Goal: Transaction & Acquisition: Purchase product/service

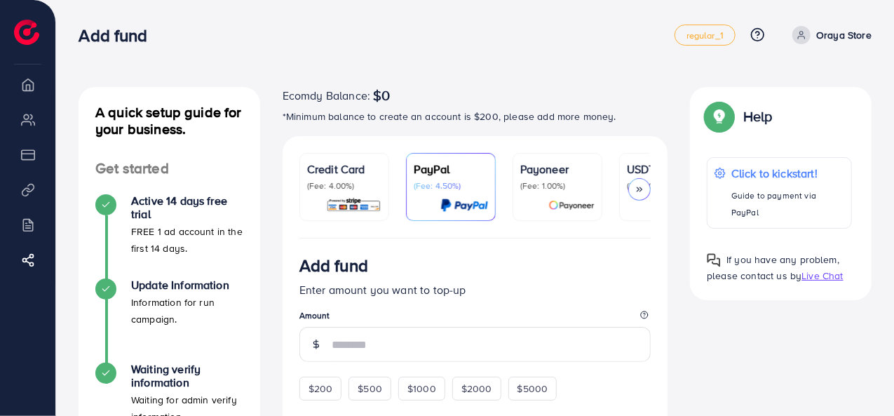
click at [579, 194] on div "Payoneer (Fee: 1.00%)" at bounding box center [557, 187] width 74 height 53
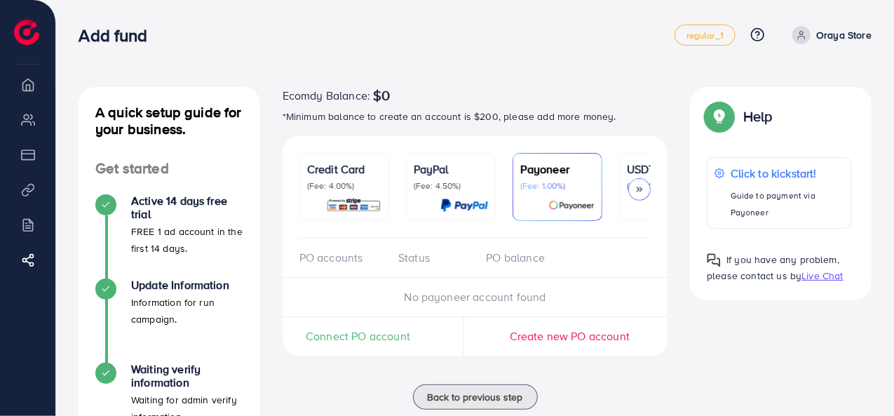
click at [641, 194] on div at bounding box center [639, 189] width 22 height 22
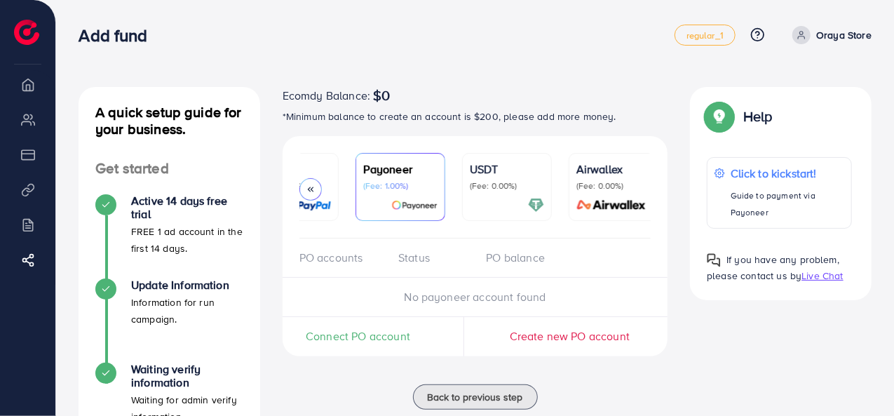
scroll to position [0, 164]
click at [316, 189] on div at bounding box center [310, 189] width 22 height 22
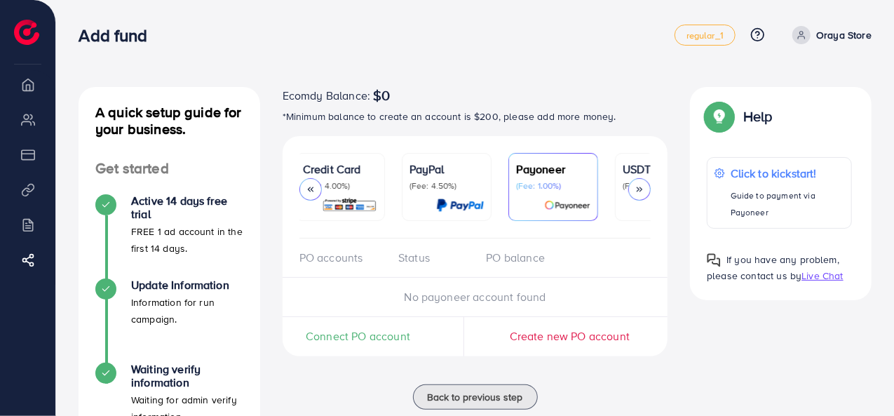
scroll to position [0, 0]
click at [464, 192] on div "PayPal (Fee: 4.50%)" at bounding box center [451, 187] width 74 height 53
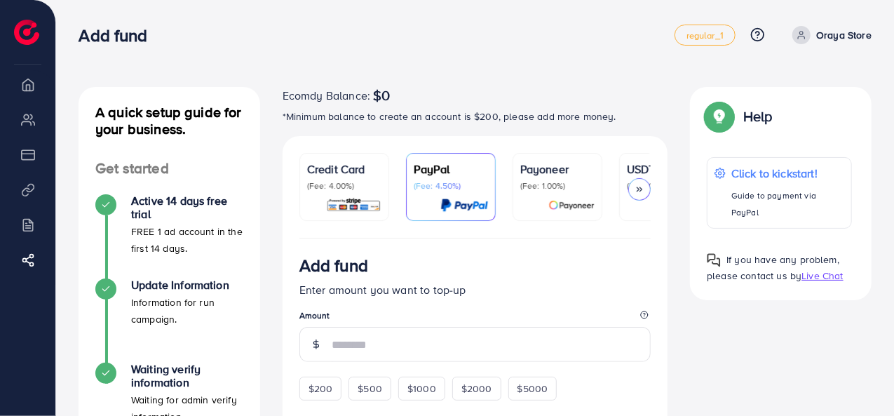
click at [540, 208] on div at bounding box center [557, 205] width 74 height 16
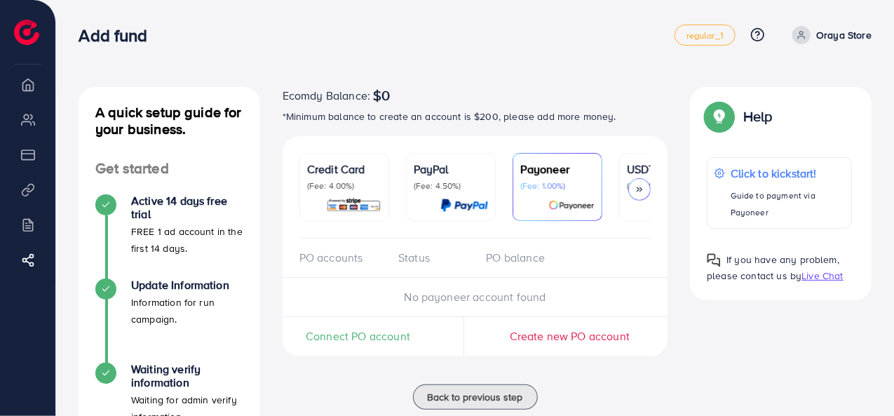
click at [353, 205] on img at bounding box center [353, 205] width 55 height 16
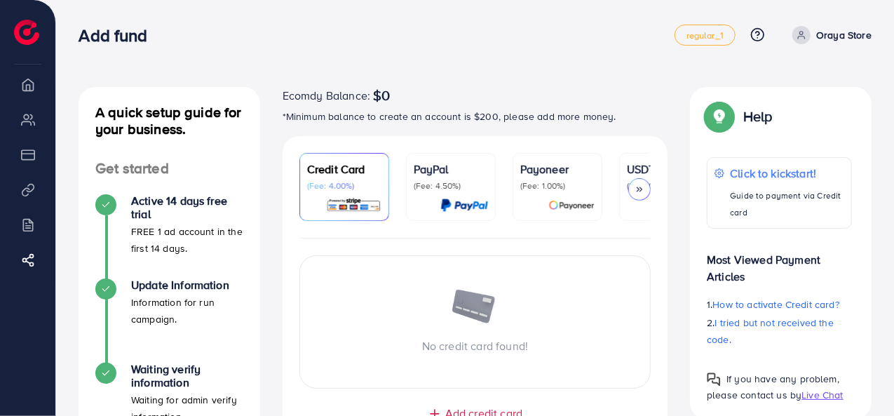
click at [435, 187] on p "(Fee: 4.50%)" at bounding box center [451, 185] width 74 height 11
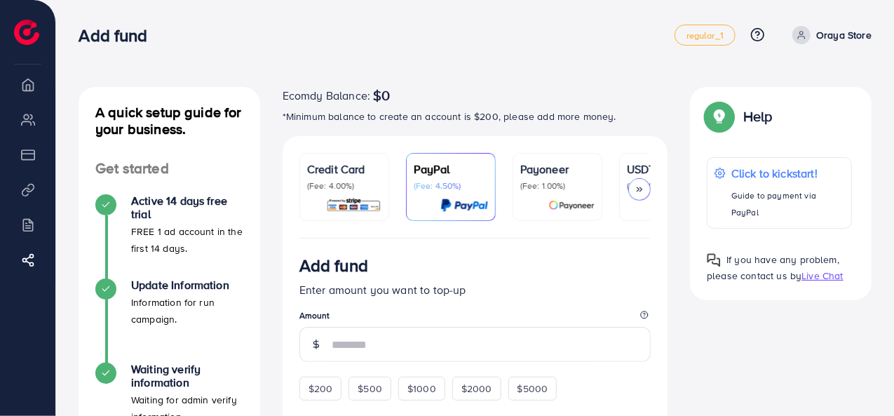
click at [559, 196] on div "Payoneer (Fee: 1.00%)" at bounding box center [557, 187] width 74 height 53
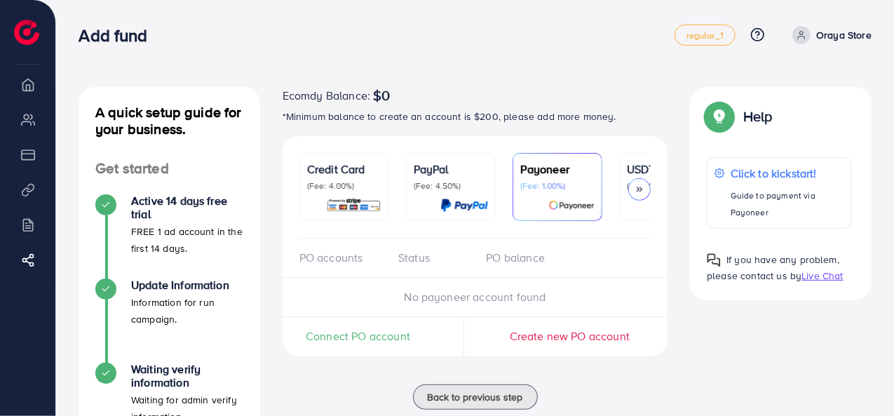
click at [650, 191] on div at bounding box center [639, 189] width 22 height 22
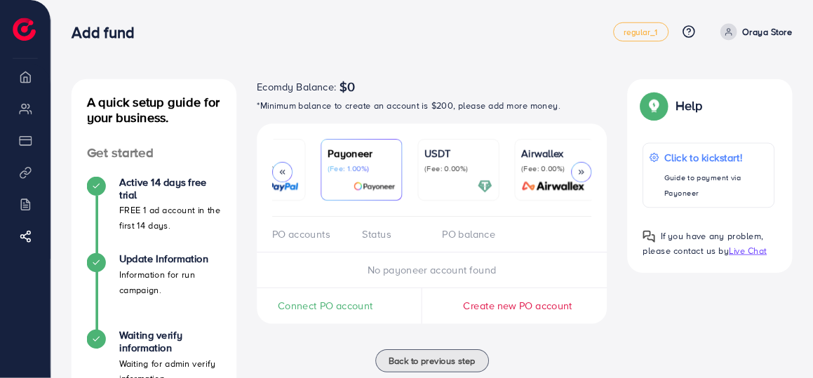
scroll to position [0, 164]
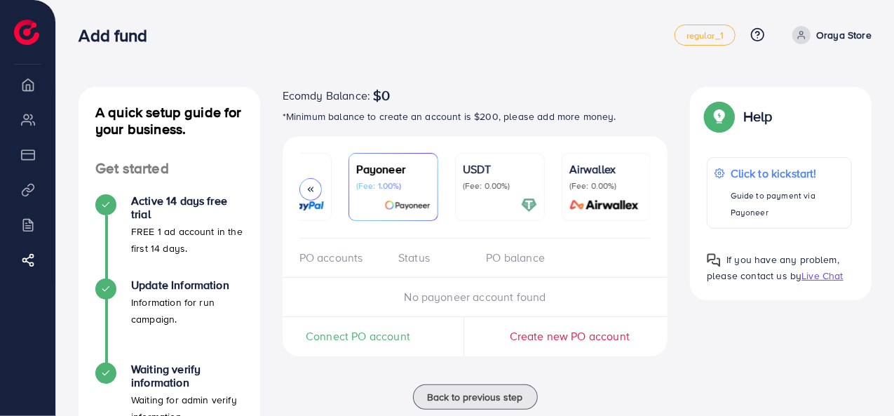
click at [504, 183] on p "(Fee: 0.00%)" at bounding box center [500, 185] width 74 height 11
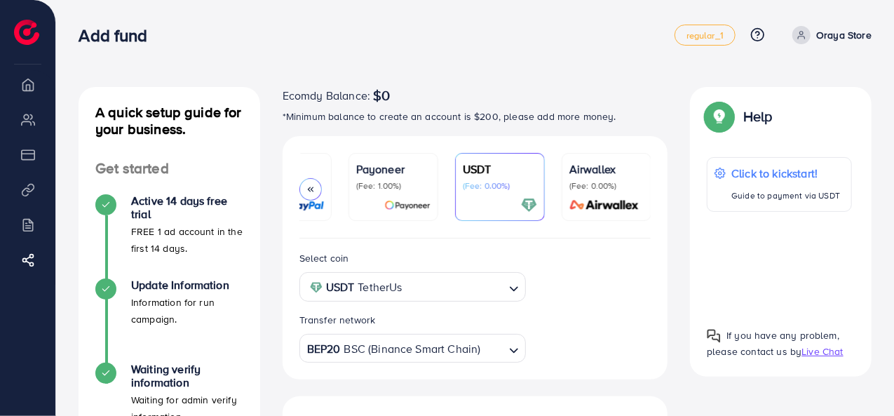
click at [411, 161] on p "Payoneer" at bounding box center [393, 169] width 74 height 17
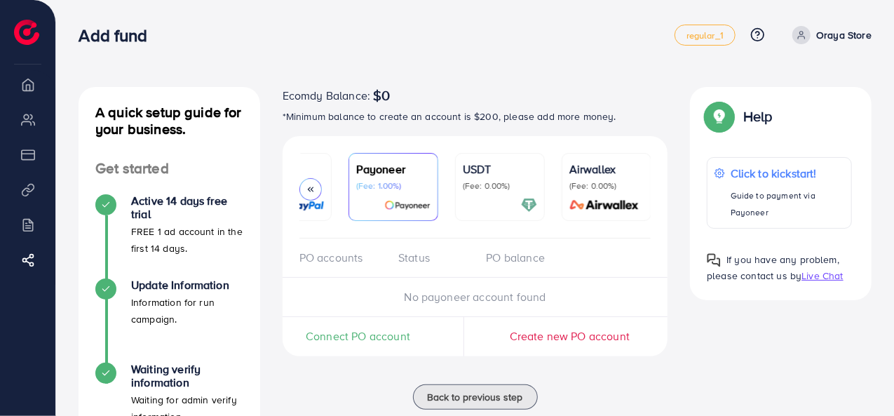
click at [317, 177] on div "PayPal (Fee: 4.50%)" at bounding box center [287, 176] width 74 height 31
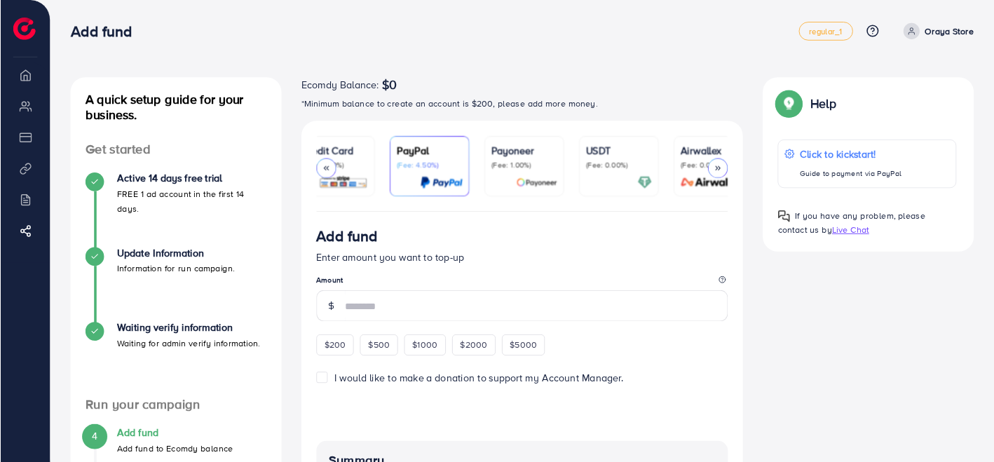
scroll to position [0, 24]
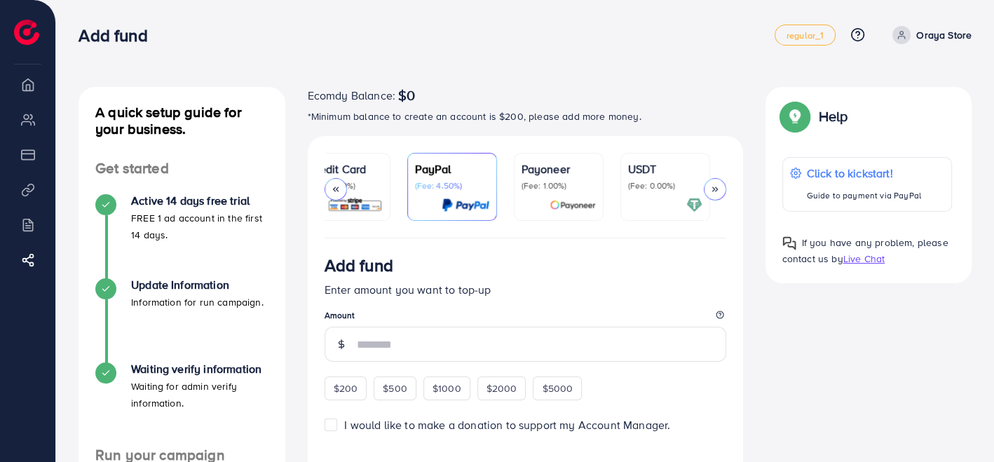
click at [344, 415] on label "I would like to make a donation to support my Account Manager." at bounding box center [507, 425] width 326 height 16
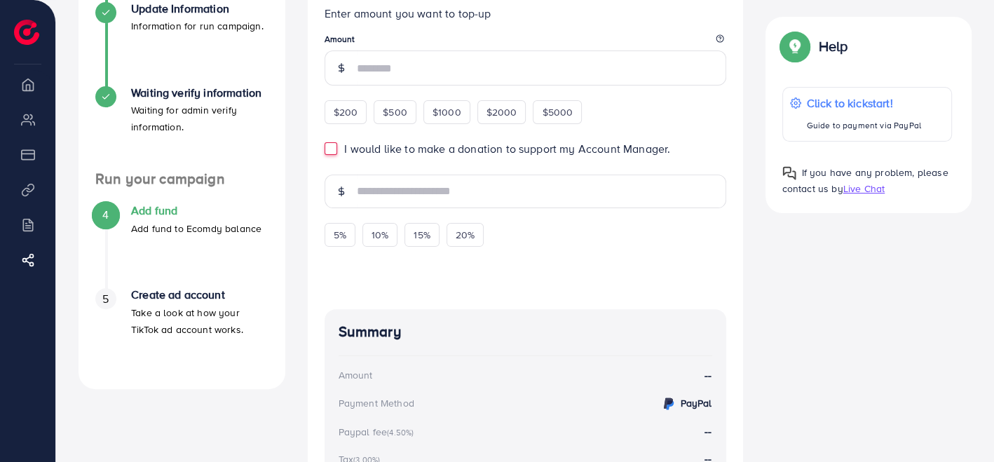
scroll to position [234, 0]
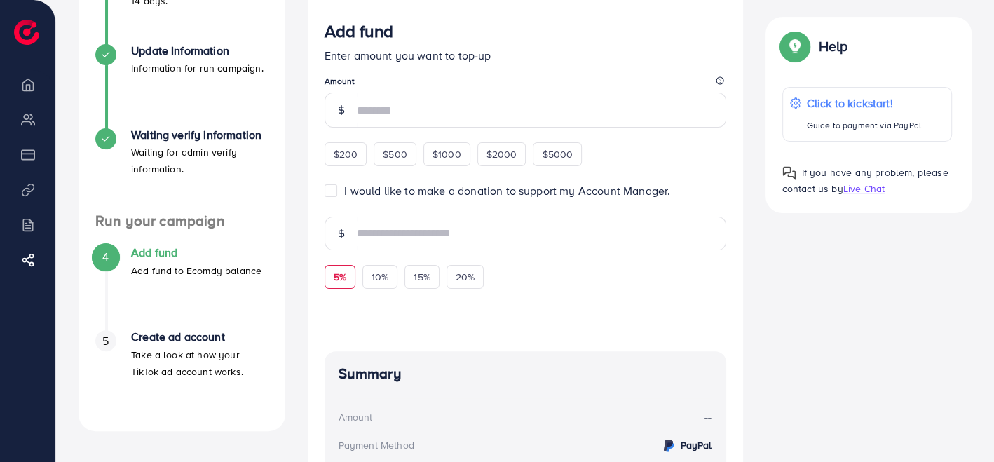
click at [336, 280] on span "5%" at bounding box center [340, 277] width 13 height 14
type input "*"
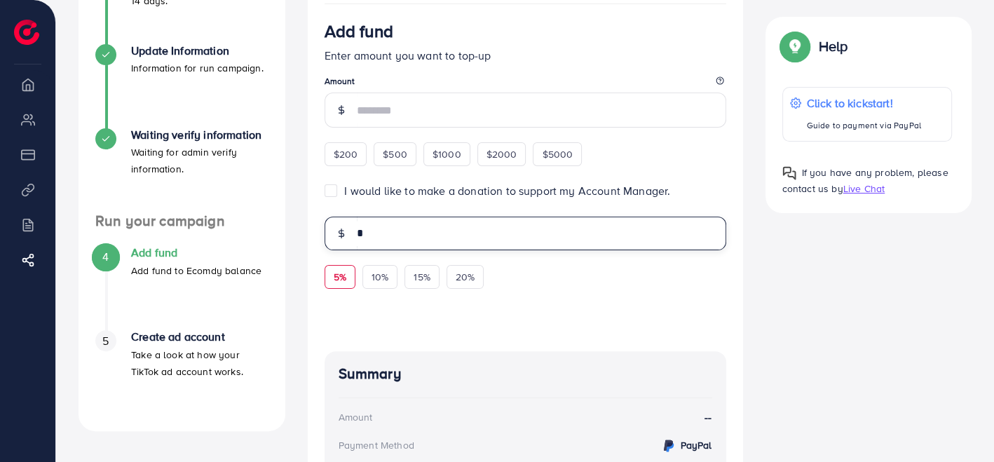
click at [362, 241] on input "*" at bounding box center [541, 234] width 369 height 34
type input "*"
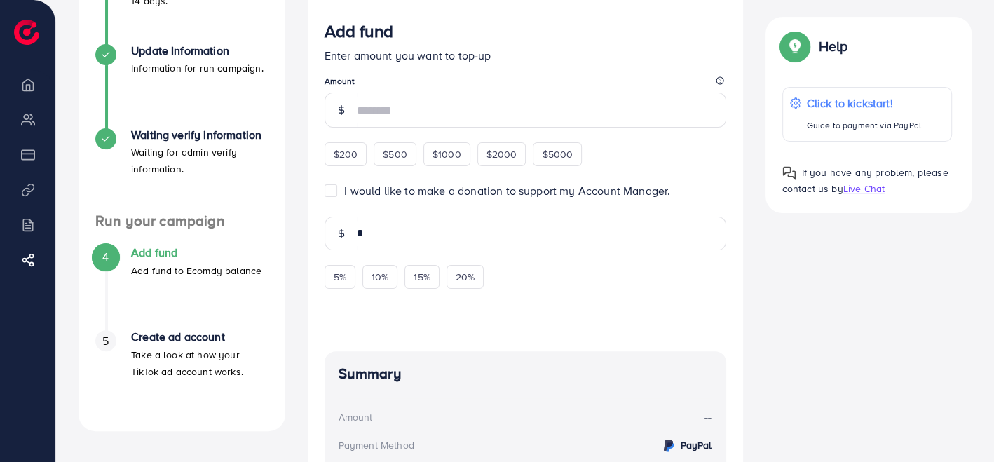
click at [444, 307] on div at bounding box center [526, 312] width 402 height 46
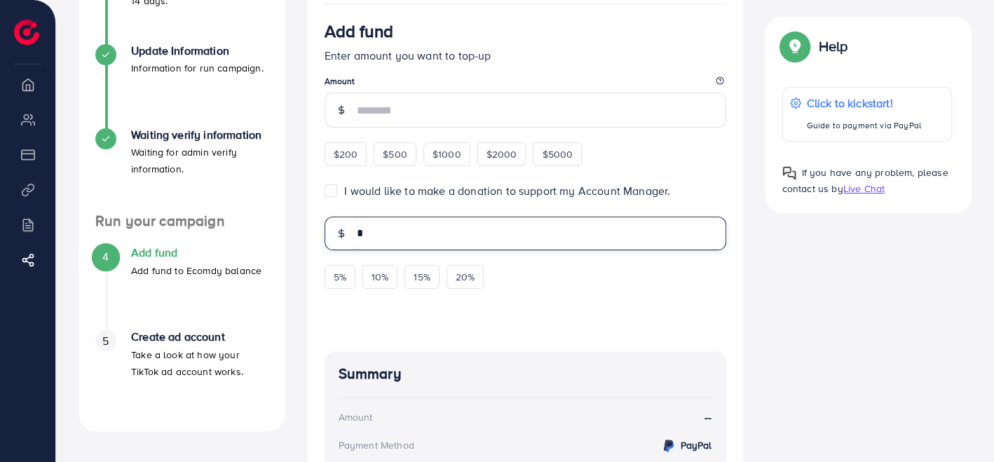
click at [379, 227] on input "*" at bounding box center [541, 234] width 369 height 34
type input "*"
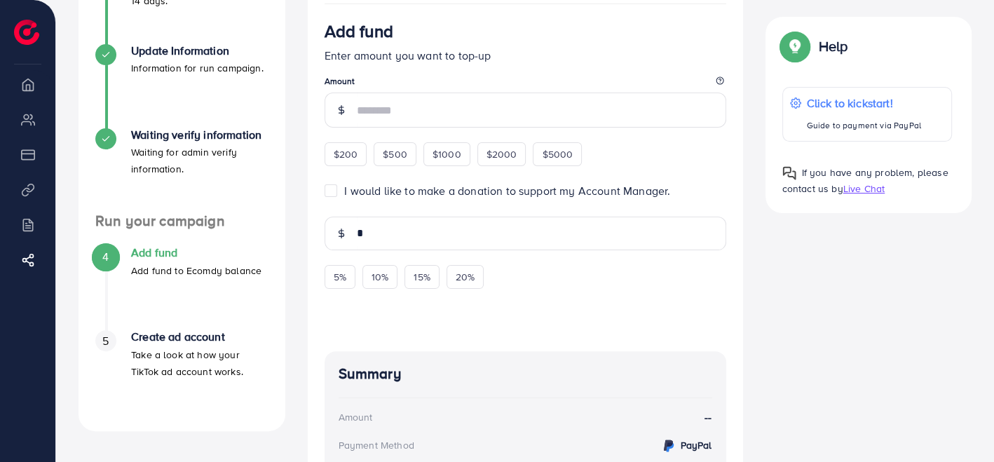
click at [381, 333] on div at bounding box center [526, 312] width 402 height 46
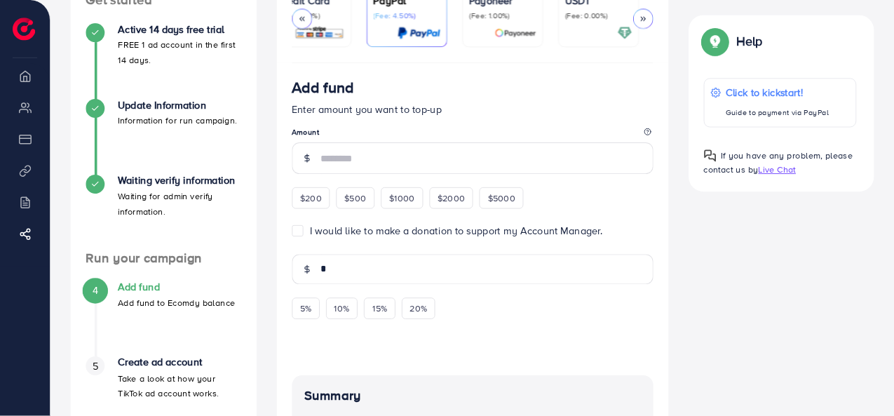
scroll to position [0, 24]
